Goal: Task Accomplishment & Management: Use online tool/utility

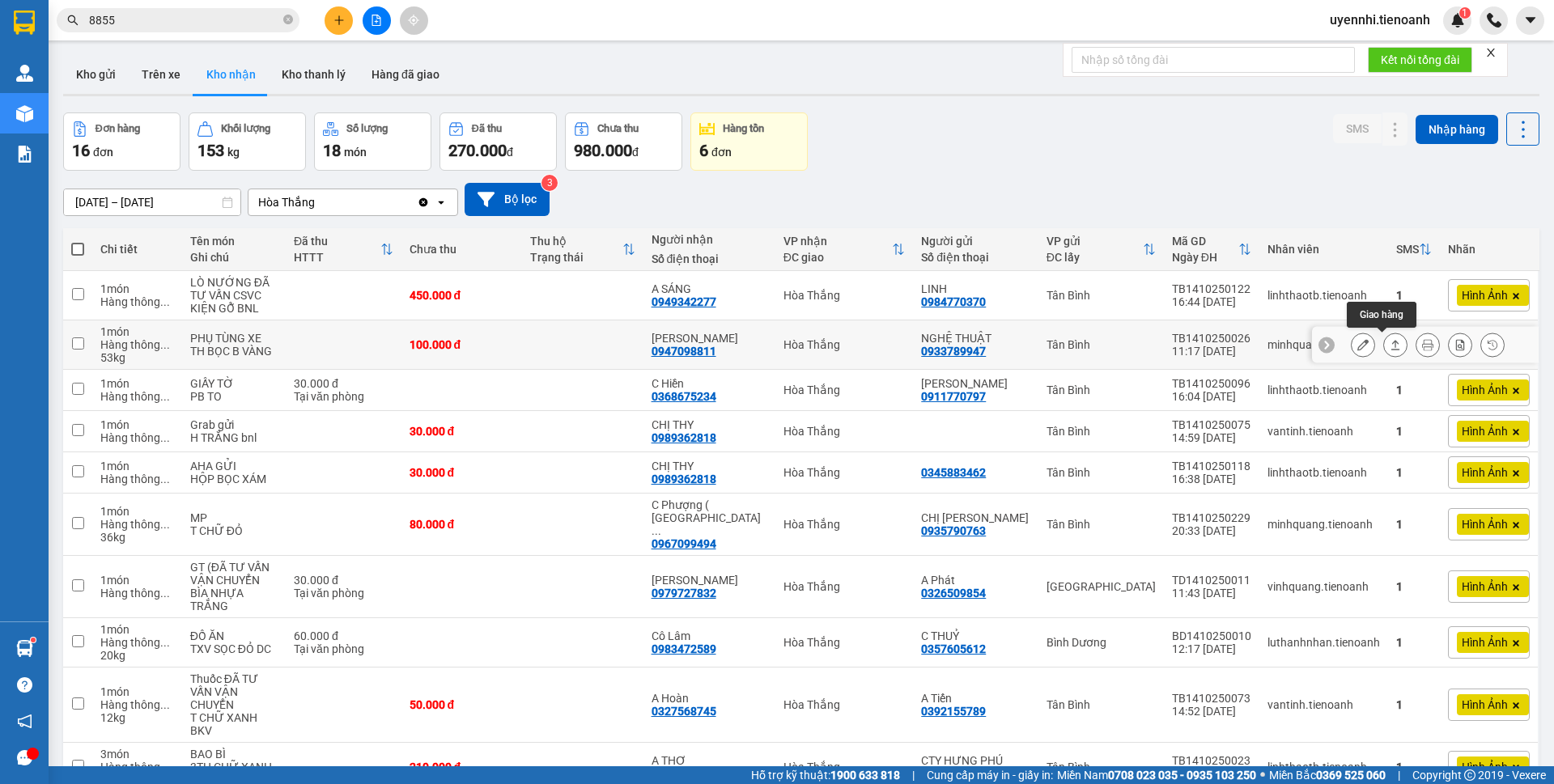
click at [1391, 343] on icon at bounding box center [1396, 345] width 9 height 10
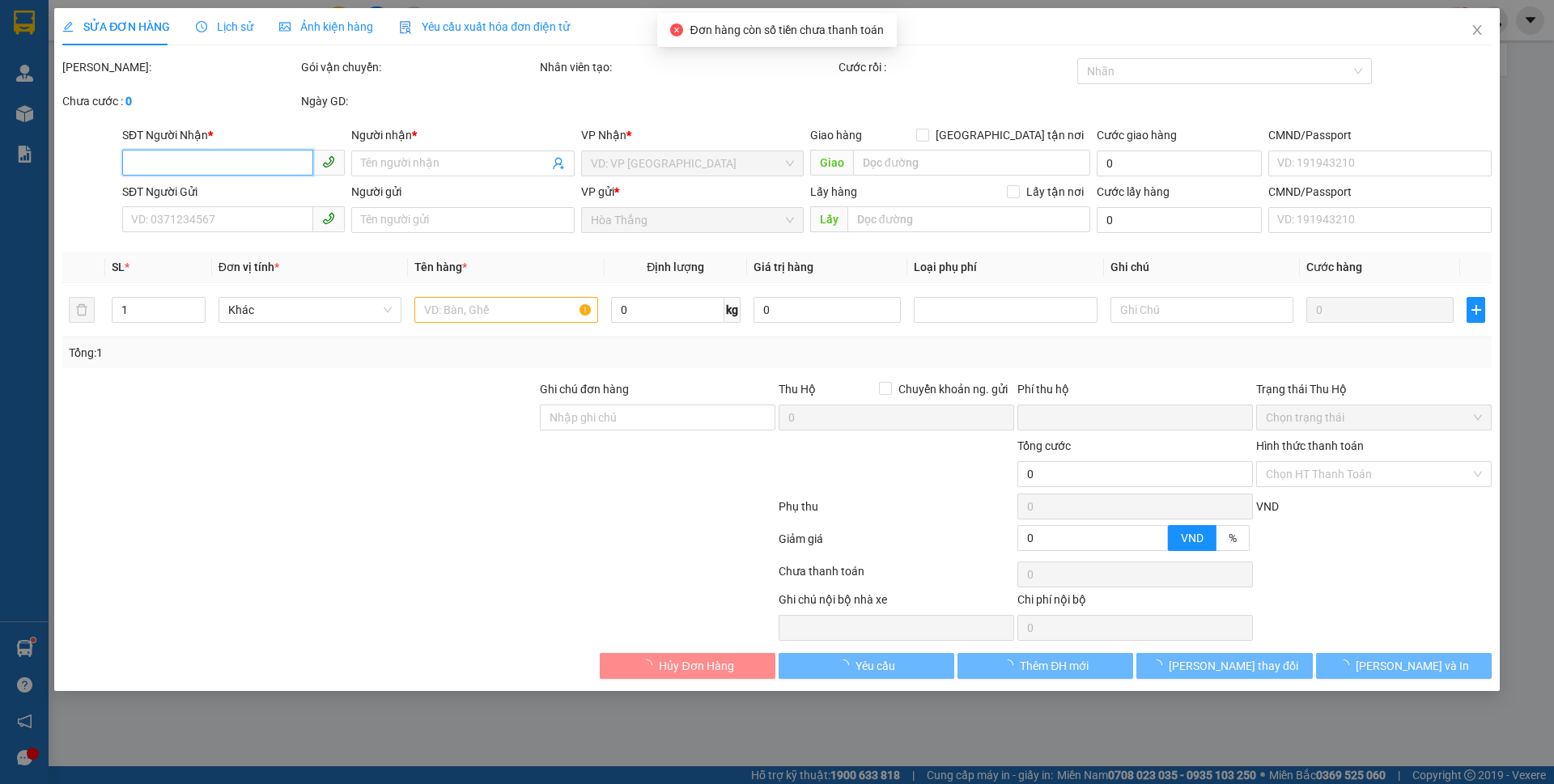
type input "0947098811"
type input "[PERSON_NAME]"
type input "123456789"
type input "0933789947"
type input "NGHỆ THUẬT"
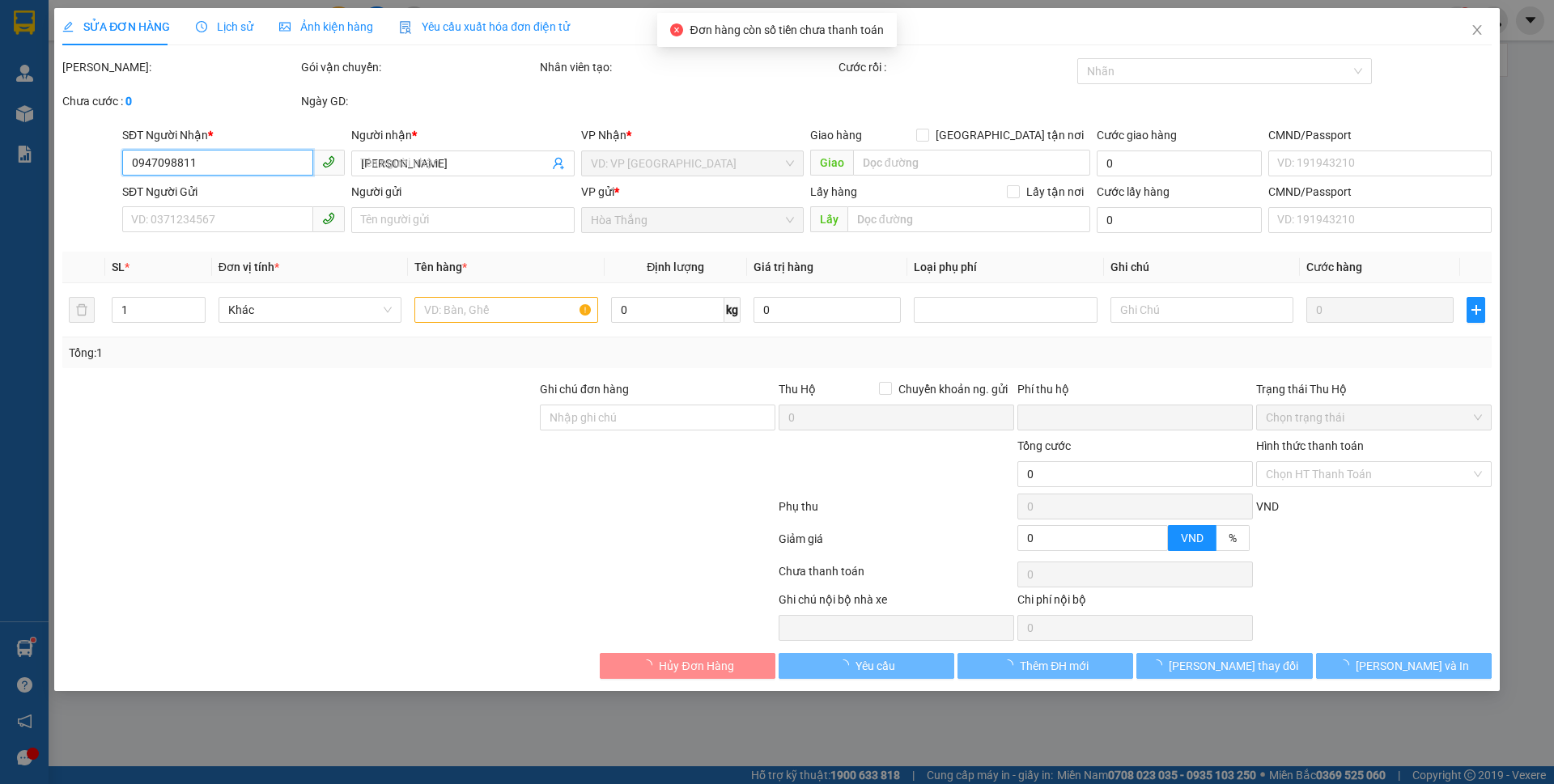
type input "0"
type input "100.000"
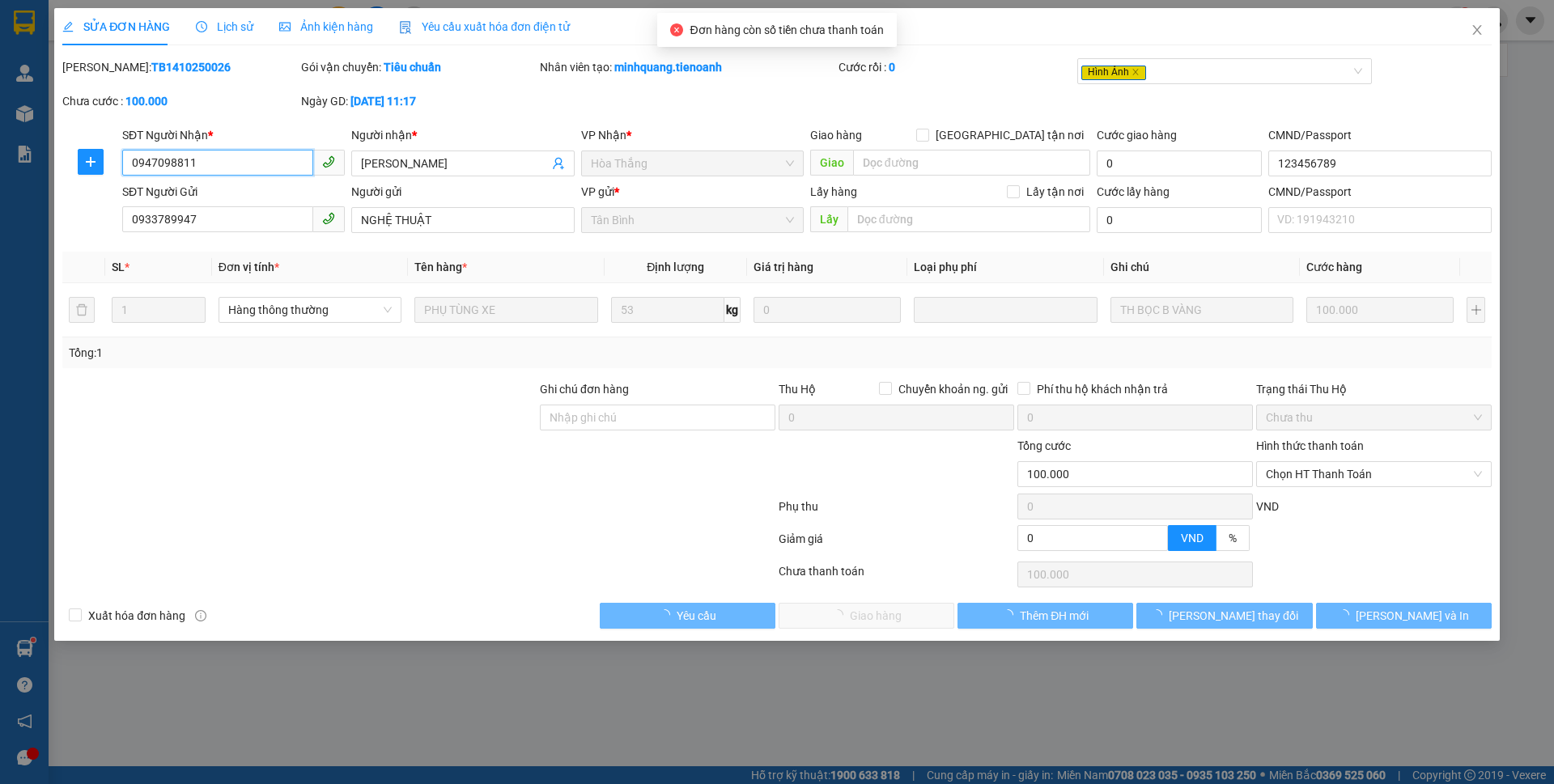
click at [1323, 470] on span "Chọn HT Thanh Toán" at bounding box center [1374, 475] width 216 height 25
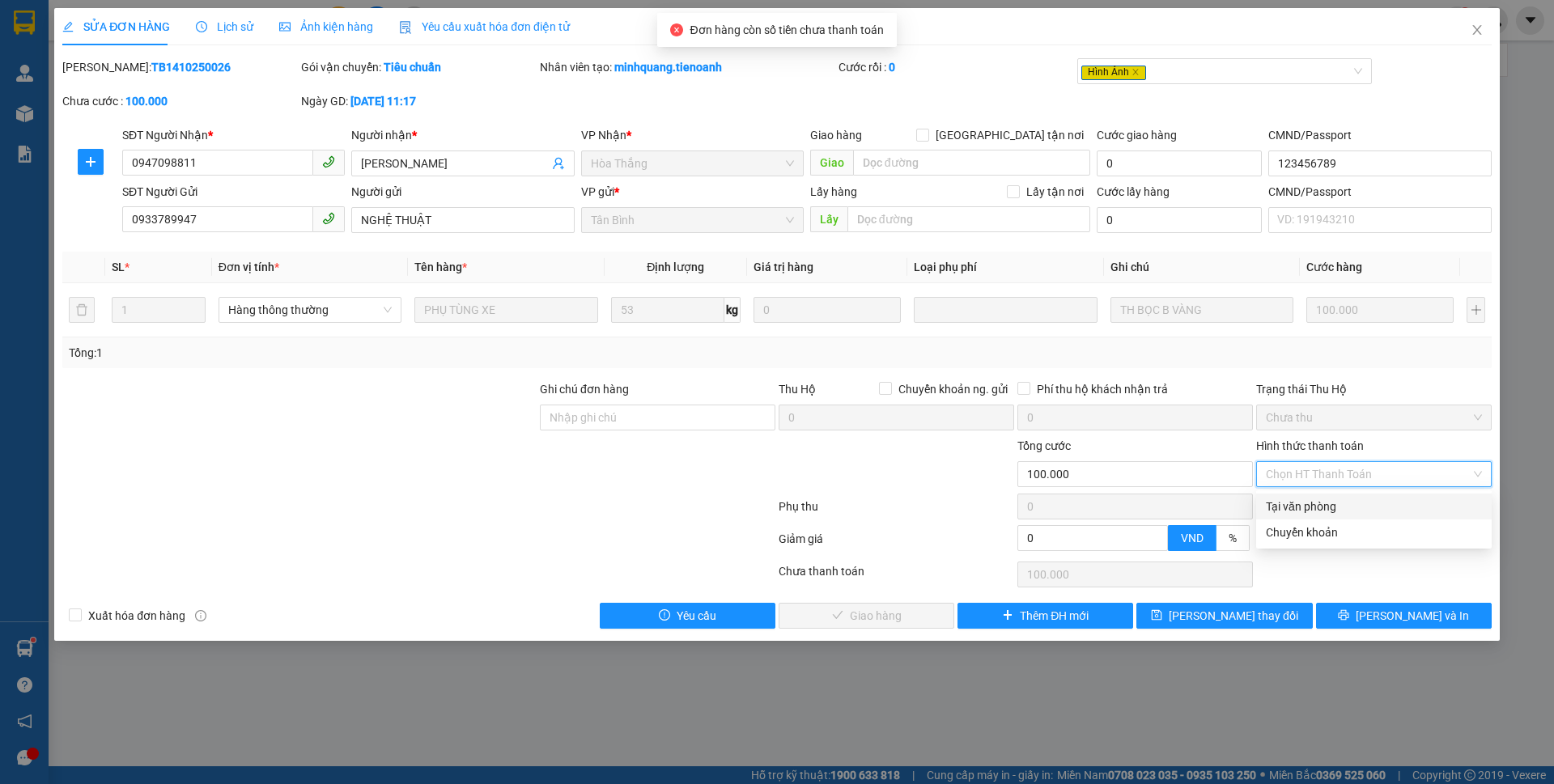
click at [1303, 514] on div "Tại văn phòng" at bounding box center [1374, 506] width 216 height 18
type input "0"
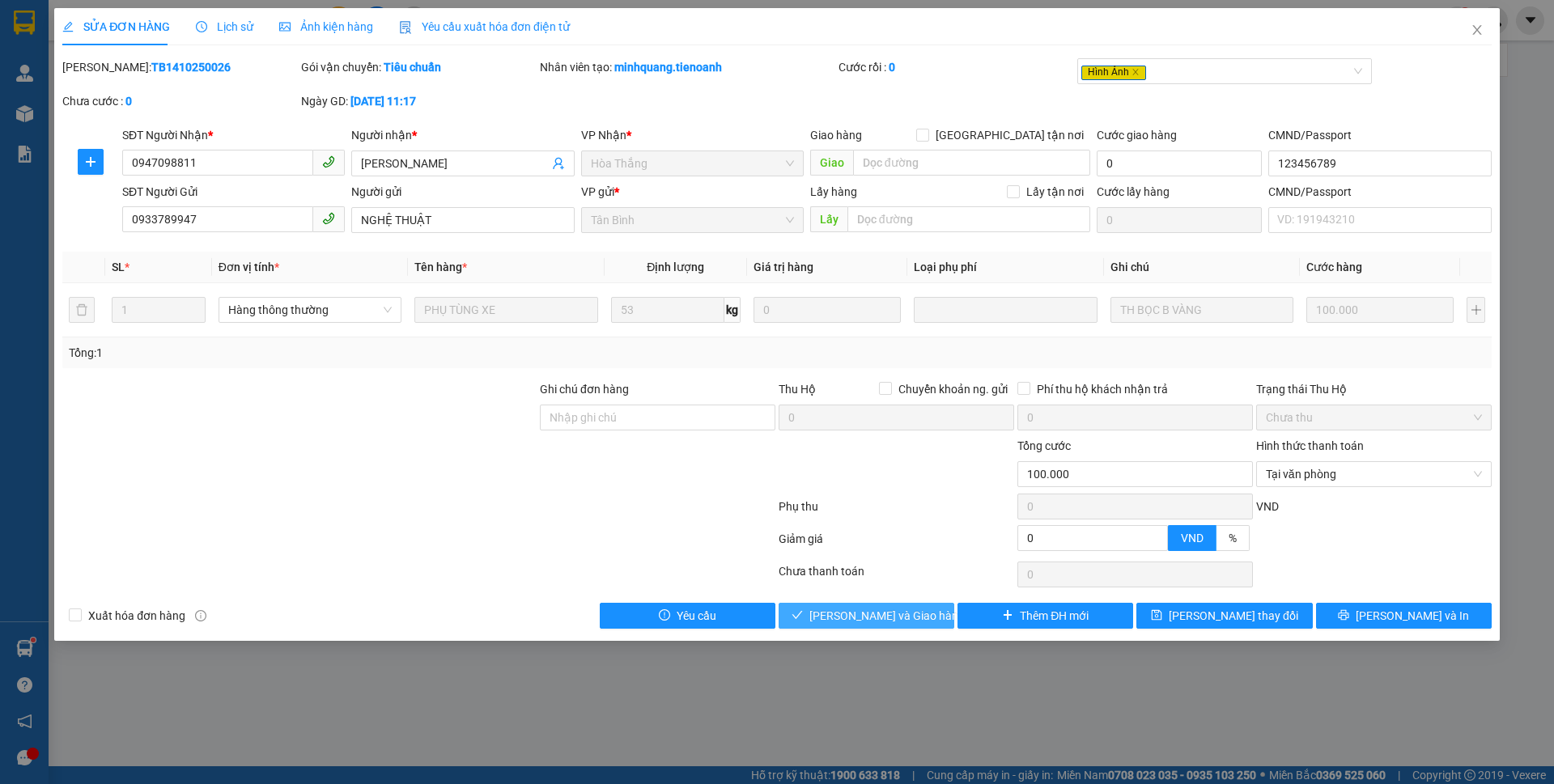
click at [848, 617] on span "[PERSON_NAME] và Giao hàng" at bounding box center [887, 616] width 156 height 18
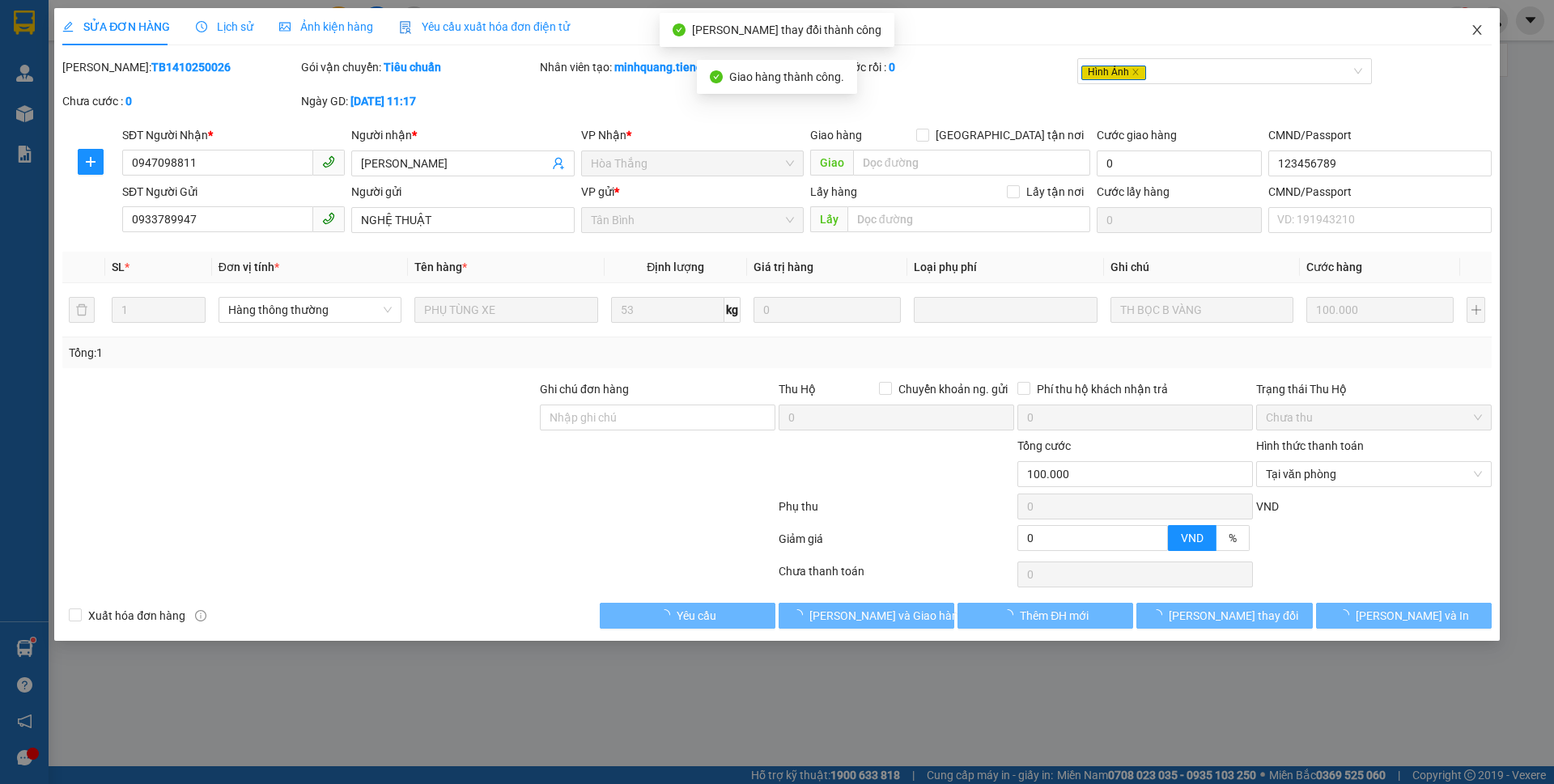
click at [1487, 33] on span "Close" at bounding box center [1478, 31] width 46 height 46
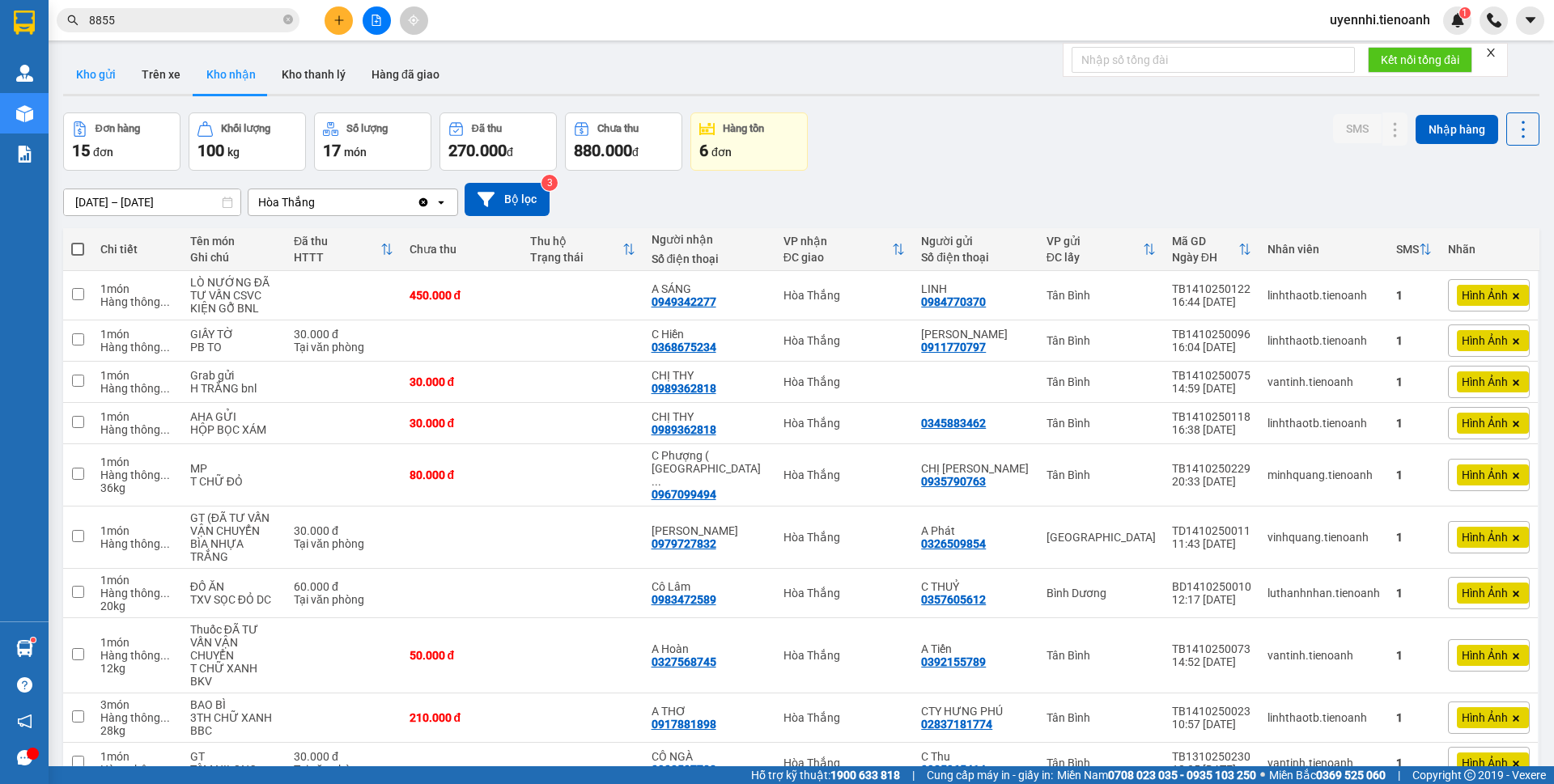
click at [104, 76] on button "Kho gửi" at bounding box center [96, 75] width 66 height 39
